Goal: Task Accomplishment & Management: Manage account settings

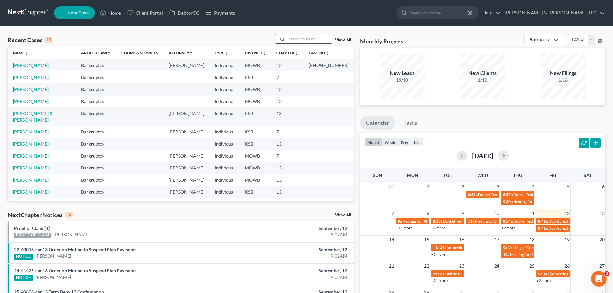
click at [307, 41] on input "search" at bounding box center [309, 38] width 45 height 9
type input "[PERSON_NAME]"
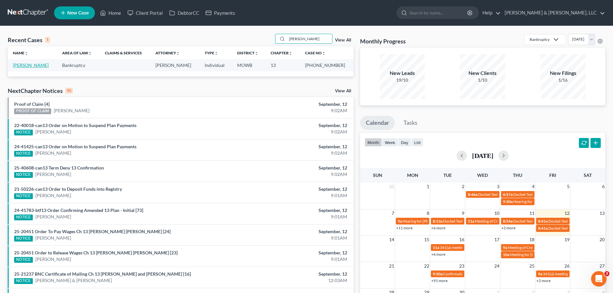
click at [38, 64] on link "[PERSON_NAME]" at bounding box center [31, 64] width 36 height 5
select select "2"
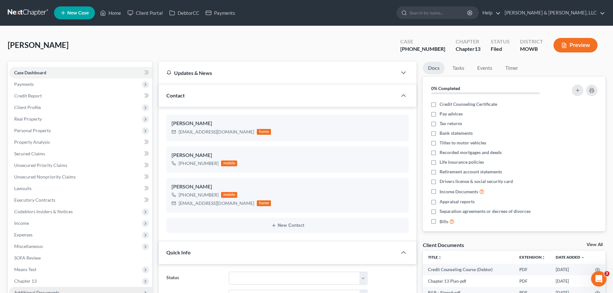
scroll to position [64, 0]
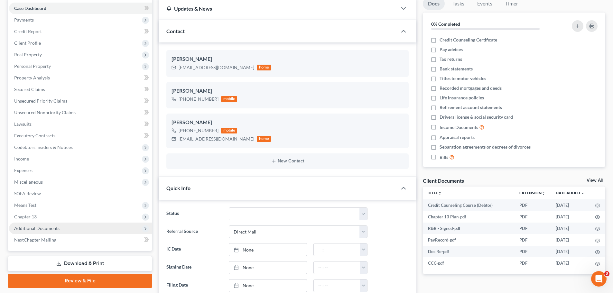
click at [43, 230] on span "Additional Documents" at bounding box center [36, 228] width 45 height 5
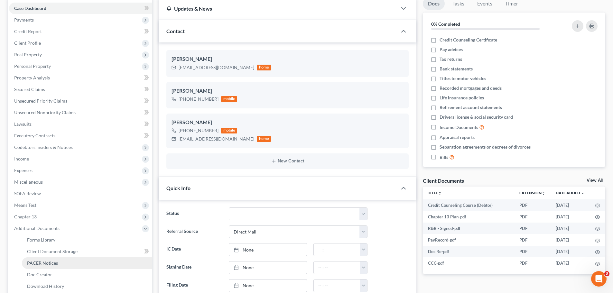
click at [50, 261] on span "PACER Notices" at bounding box center [42, 262] width 31 height 5
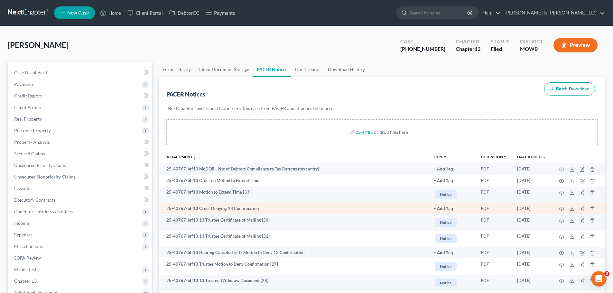
scroll to position [32, 0]
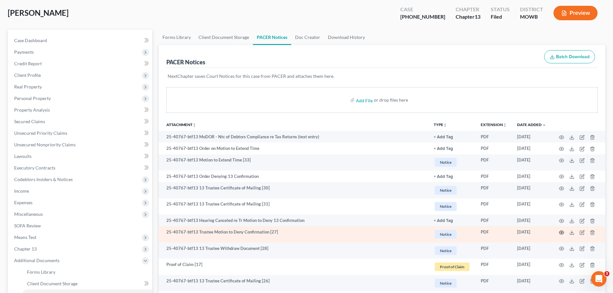
click at [564, 234] on icon "button" at bounding box center [561, 232] width 5 height 5
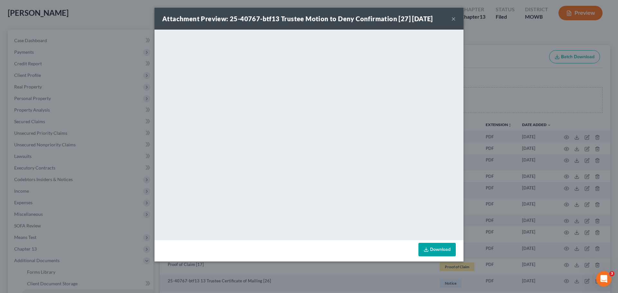
click at [454, 19] on button "×" at bounding box center [453, 19] width 5 height 8
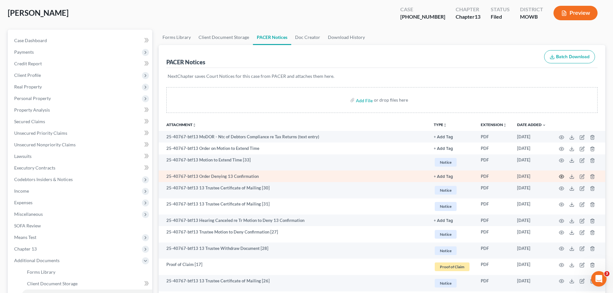
click at [563, 175] on icon "button" at bounding box center [561, 176] width 5 height 5
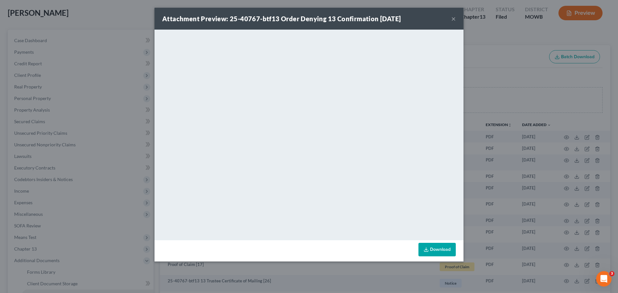
click at [452, 18] on button "×" at bounding box center [453, 19] width 5 height 8
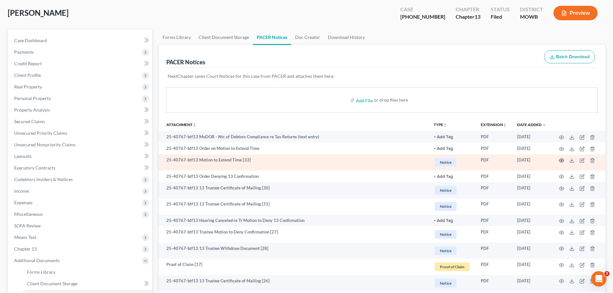
click at [562, 161] on icon "button" at bounding box center [561, 160] width 5 height 5
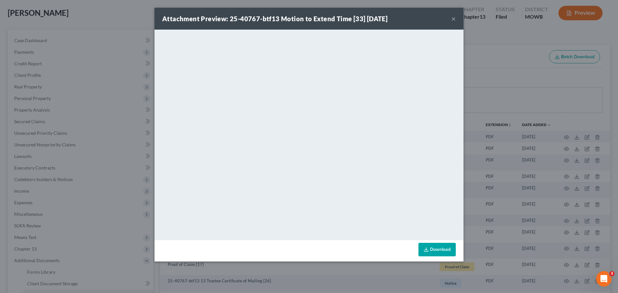
click at [453, 21] on button "×" at bounding box center [453, 19] width 5 height 8
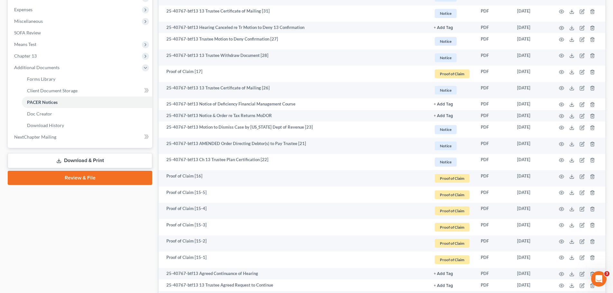
scroll to position [0, 0]
